Goal: Task Accomplishment & Management: Manage account settings

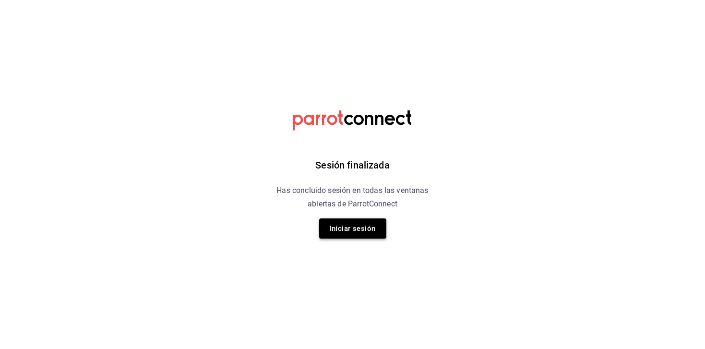
click at [351, 232] on button "Iniciar sesión" at bounding box center [352, 228] width 67 height 20
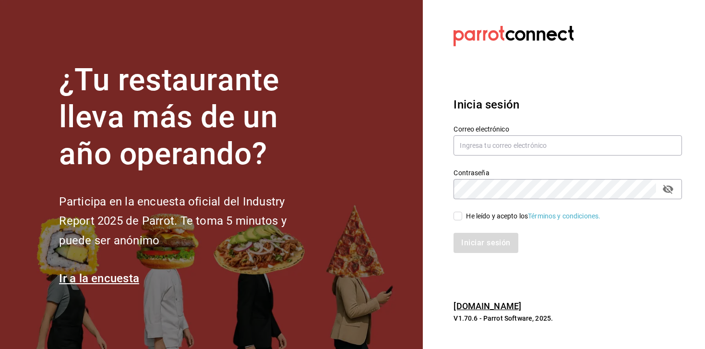
click at [489, 157] on div "Contraseña Contraseña" at bounding box center [562, 178] width 240 height 42
click at [489, 147] on input "text" at bounding box center [567, 145] width 228 height 20
type input "inakir02@gmail.com"
click at [490, 217] on div "He leído y acepto los Términos y condiciones." at bounding box center [533, 216] width 134 height 10
click at [462, 217] on input "He leído y acepto los Términos y condiciones." at bounding box center [457, 215] width 9 height 9
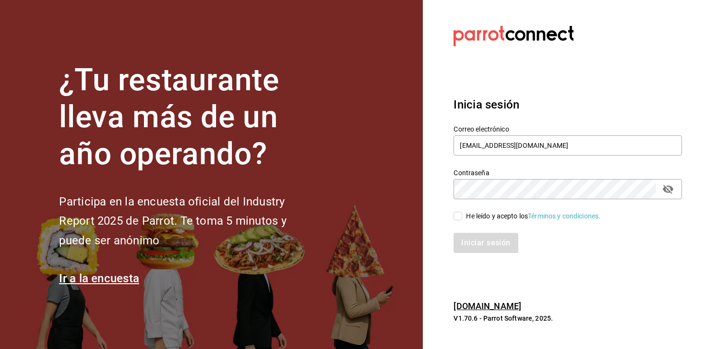
checkbox input "true"
click at [490, 237] on button "Iniciar sesión" at bounding box center [485, 243] width 65 height 20
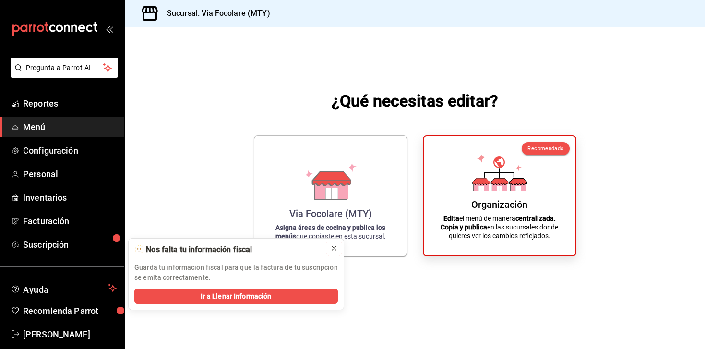
click at [336, 250] on icon at bounding box center [334, 248] width 8 height 8
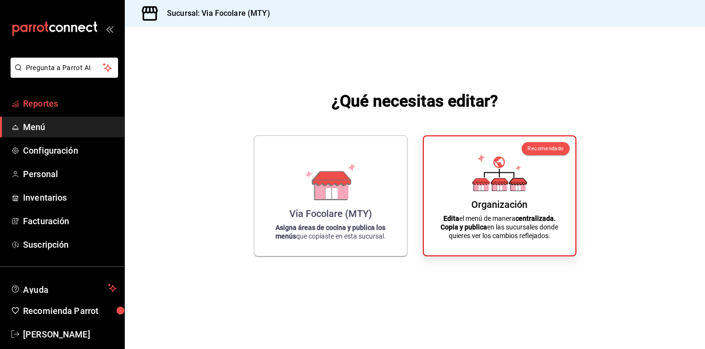
click at [45, 97] on span "Reportes" at bounding box center [70, 103] width 94 height 13
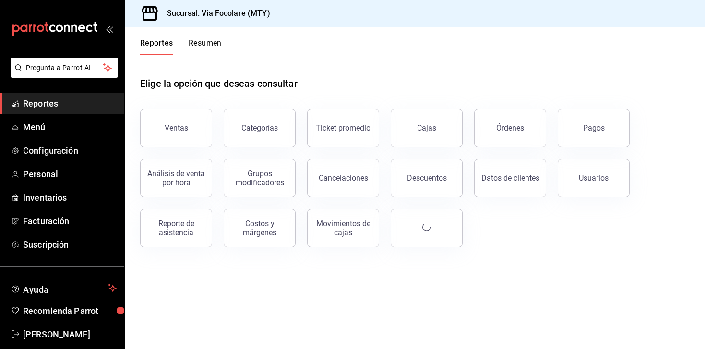
click at [213, 53] on button "Resumen" at bounding box center [204, 46] width 33 height 16
